Goal: Find specific page/section: Find specific page/section

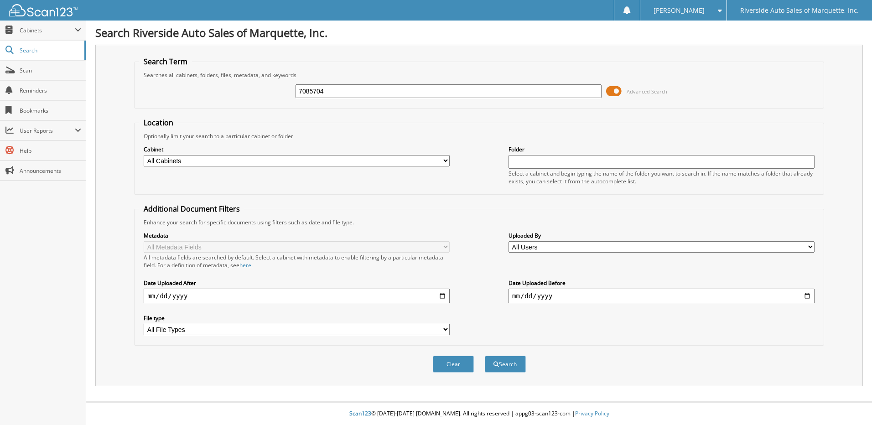
type input "7085704"
click at [485, 356] on button "Search" at bounding box center [505, 364] width 41 height 17
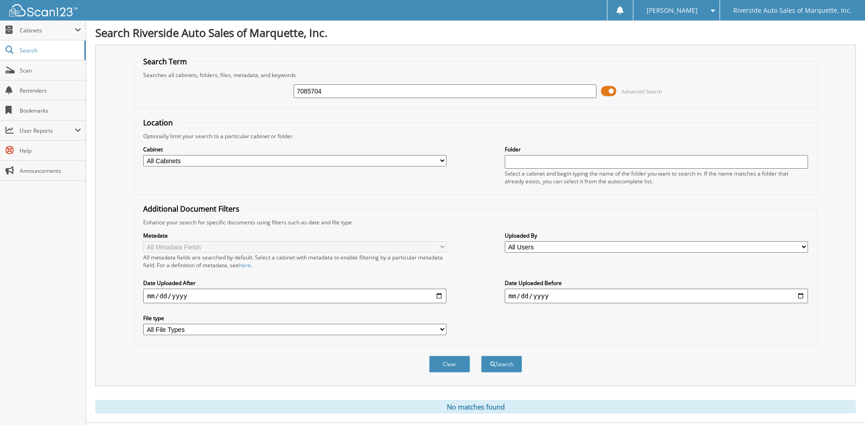
scroll to position [21, 0]
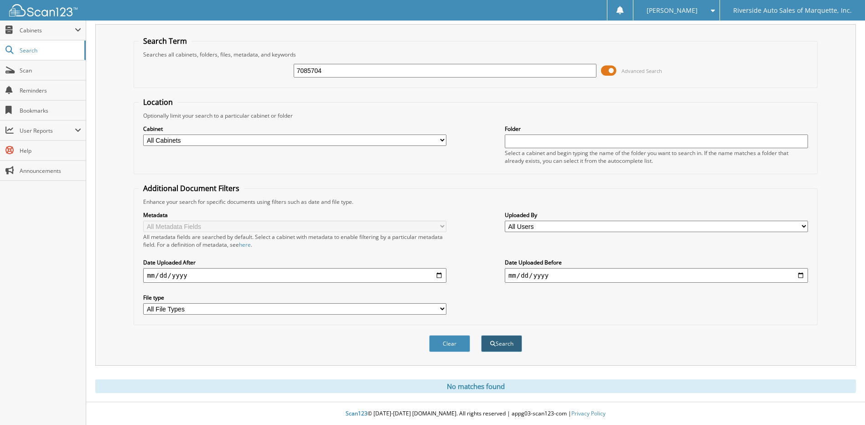
click at [490, 342] on span "submit" at bounding box center [492, 343] width 5 height 5
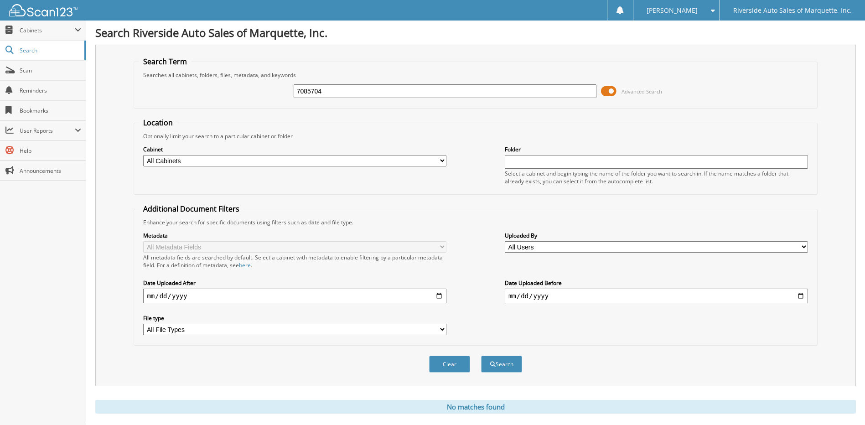
drag, startPoint x: 370, startPoint y: 93, endPoint x: 239, endPoint y: 90, distance: 130.9
click at [239, 90] on div "7085704 Advanced Search" at bounding box center [476, 91] width 674 height 25
type input "6178370"
click at [481, 356] on button "Search" at bounding box center [501, 364] width 41 height 17
click at [39, 71] on span "Scan" at bounding box center [51, 71] width 62 height 8
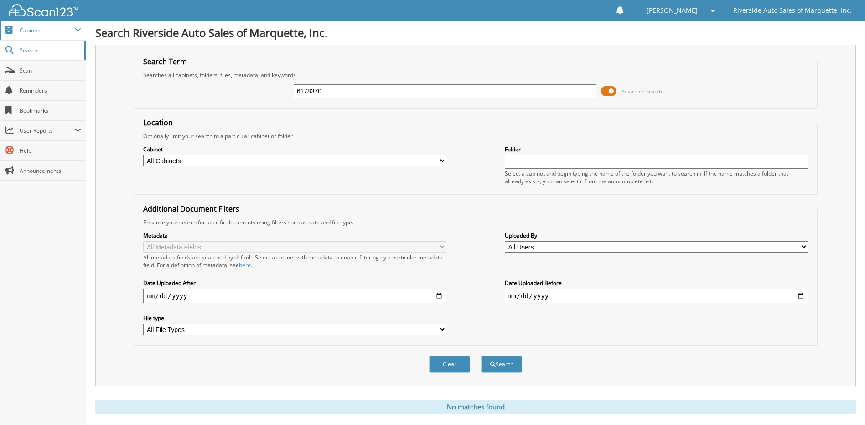
click at [41, 30] on span "Cabinets" at bounding box center [47, 30] width 55 height 8
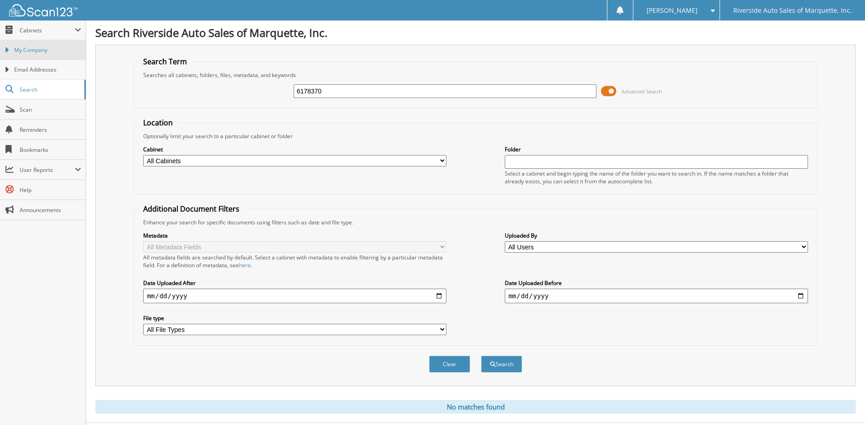
click at [31, 47] on span "My Company" at bounding box center [47, 50] width 67 height 8
